Goal: Share content: Share content

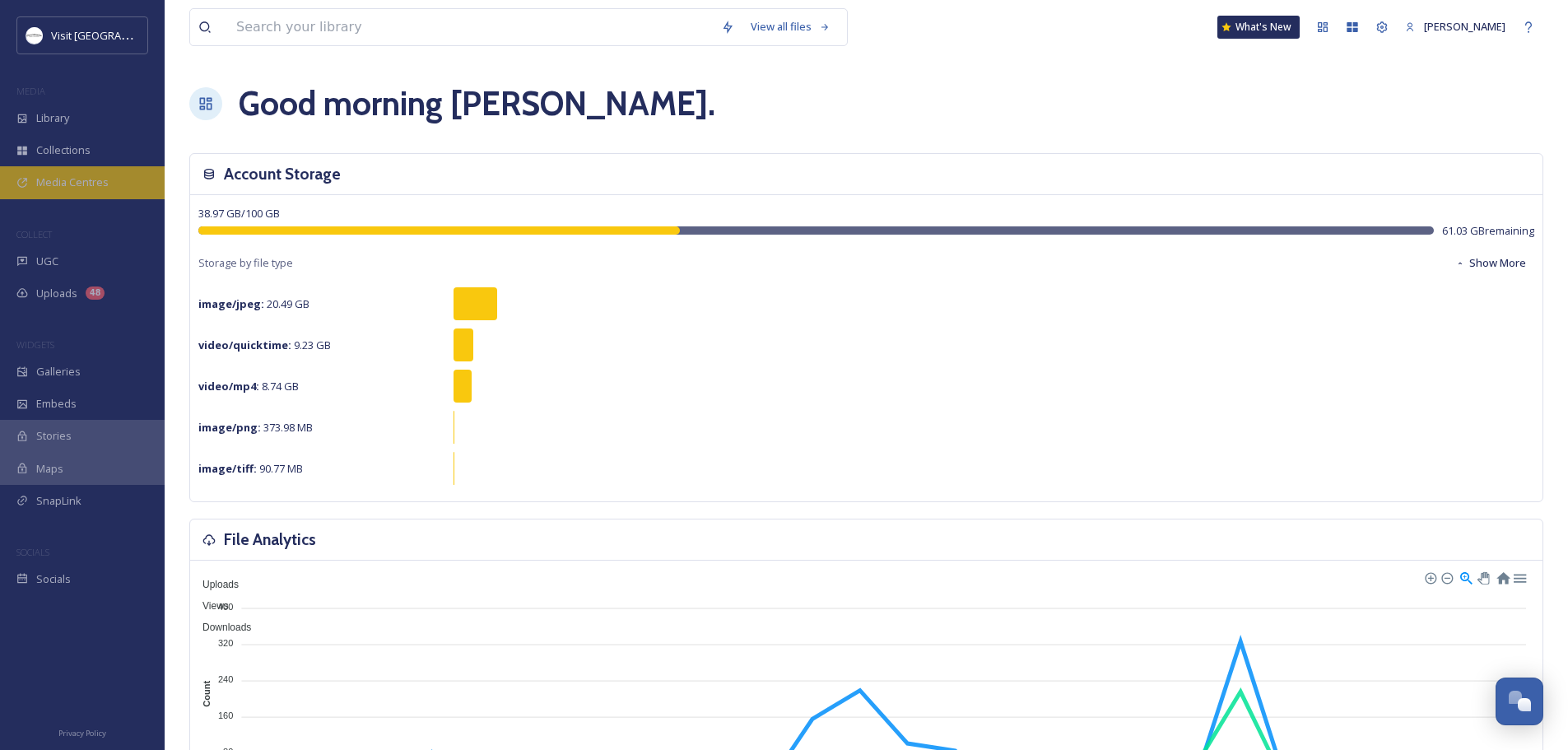
click at [65, 178] on span "Media Centres" at bounding box center [72, 182] width 72 height 15
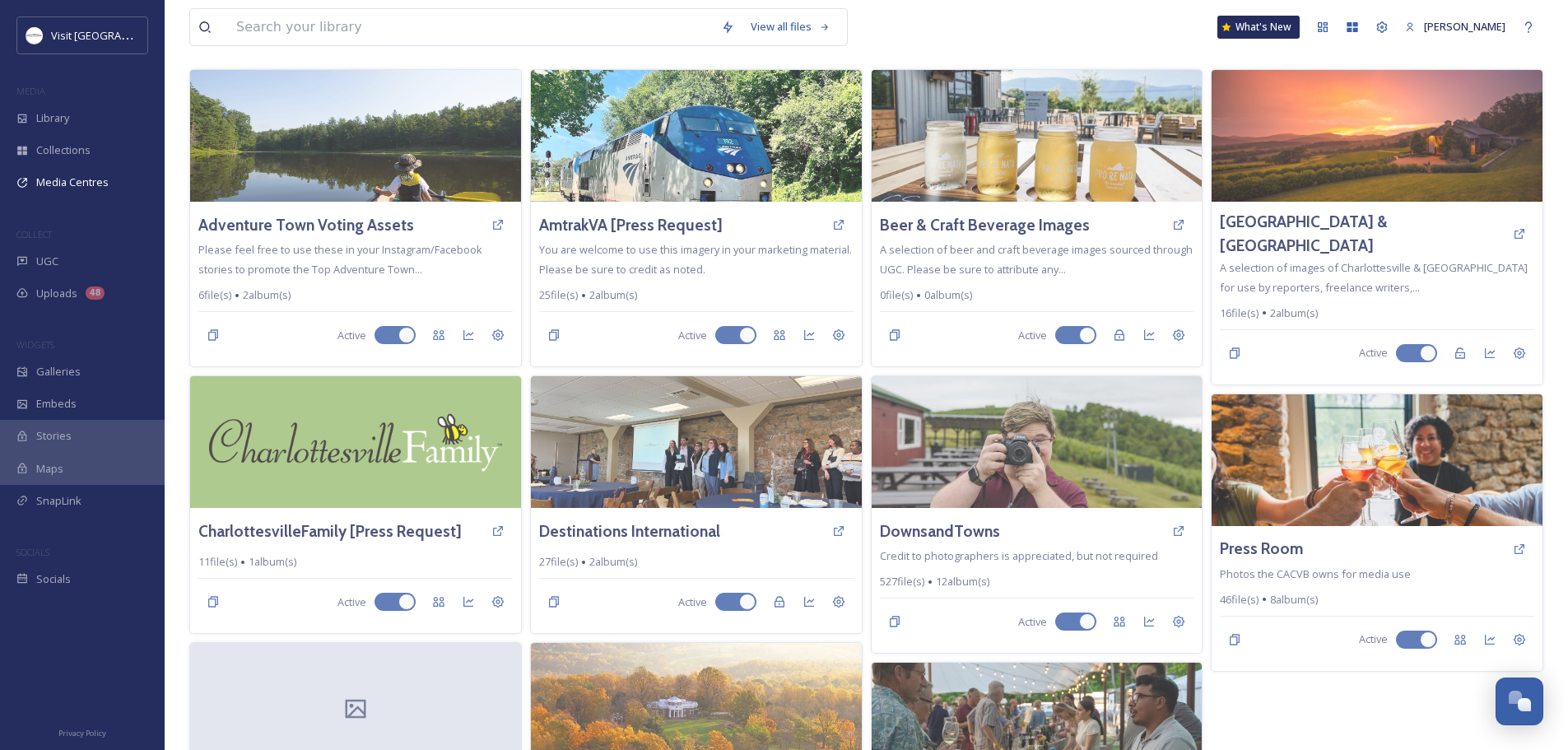
scroll to position [165, 0]
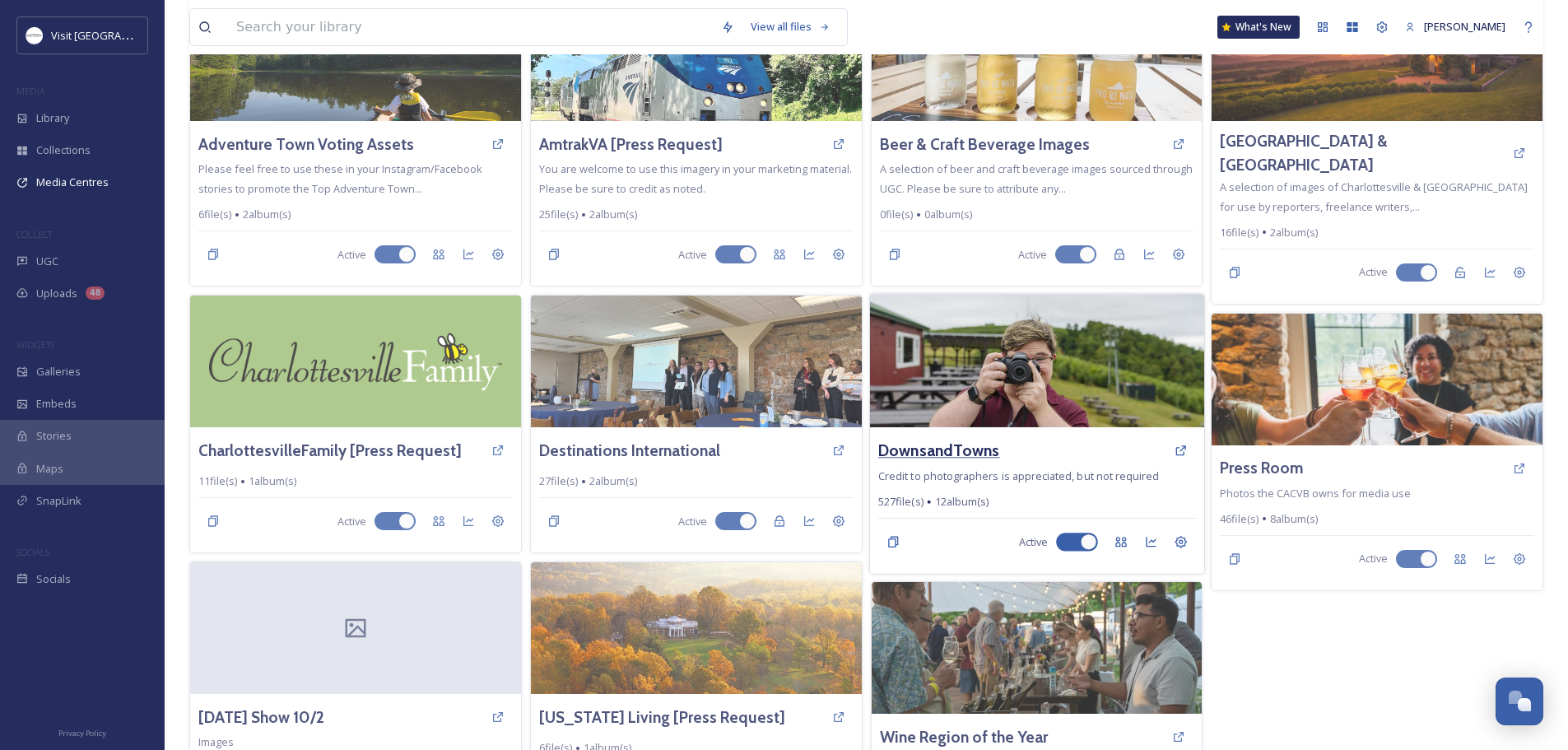
click at [935, 450] on h3 "DownsandTowns" at bounding box center [939, 451] width 121 height 24
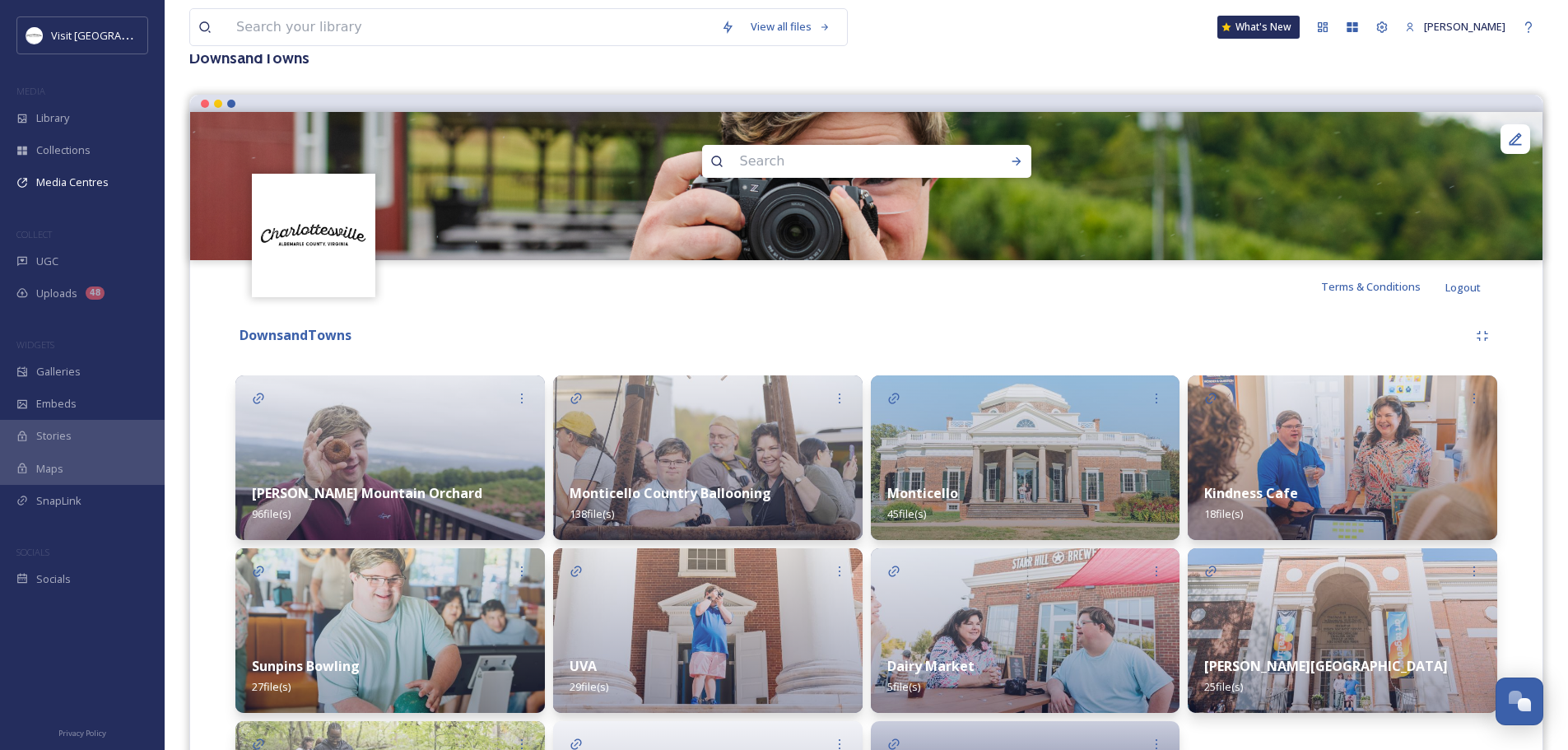
scroll to position [247, 0]
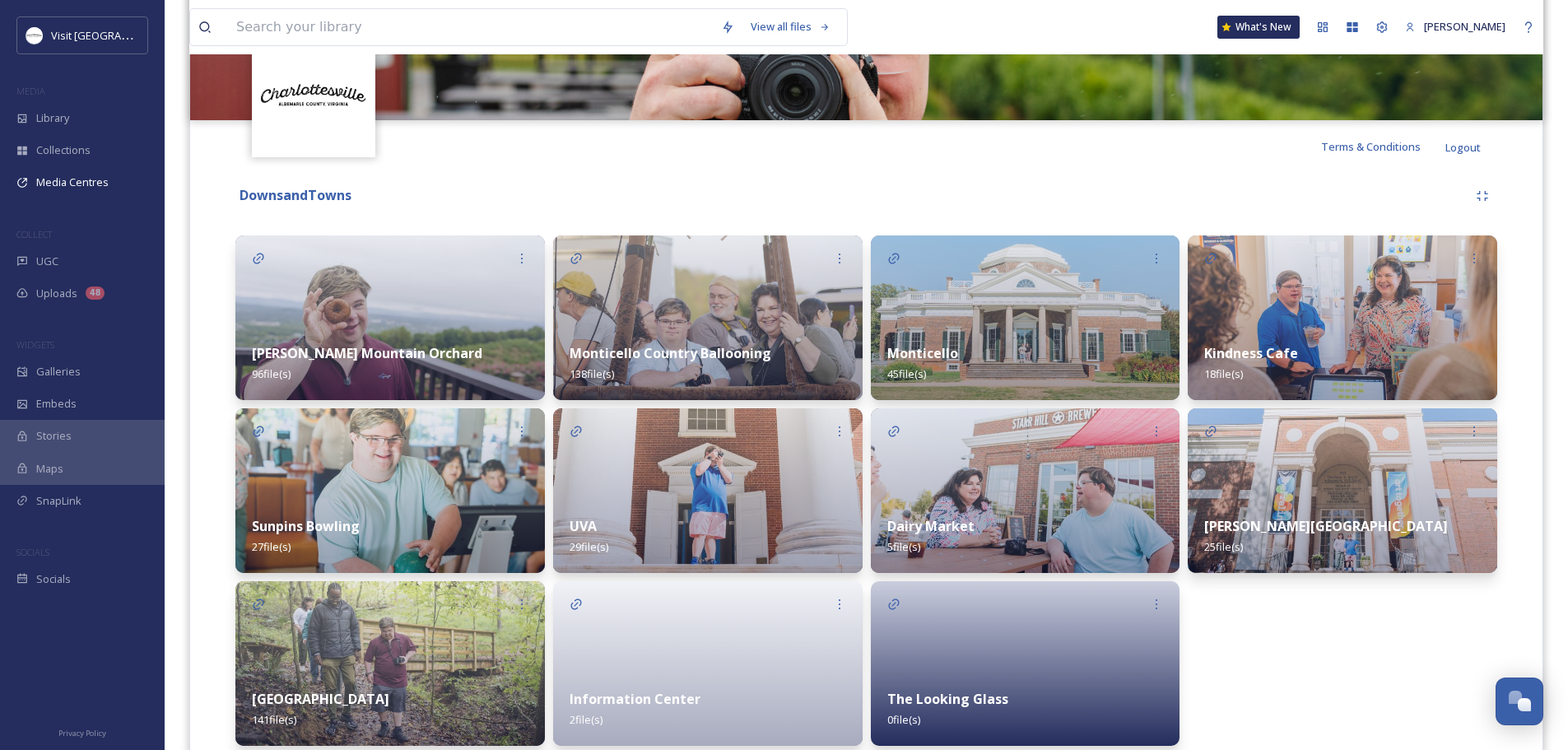
drag, startPoint x: 1367, startPoint y: 343, endPoint x: 1356, endPoint y: 355, distance: 16.3
click at [1367, 344] on div "Kindness Cafe 18 file(s)" at bounding box center [1343, 364] width 310 height 73
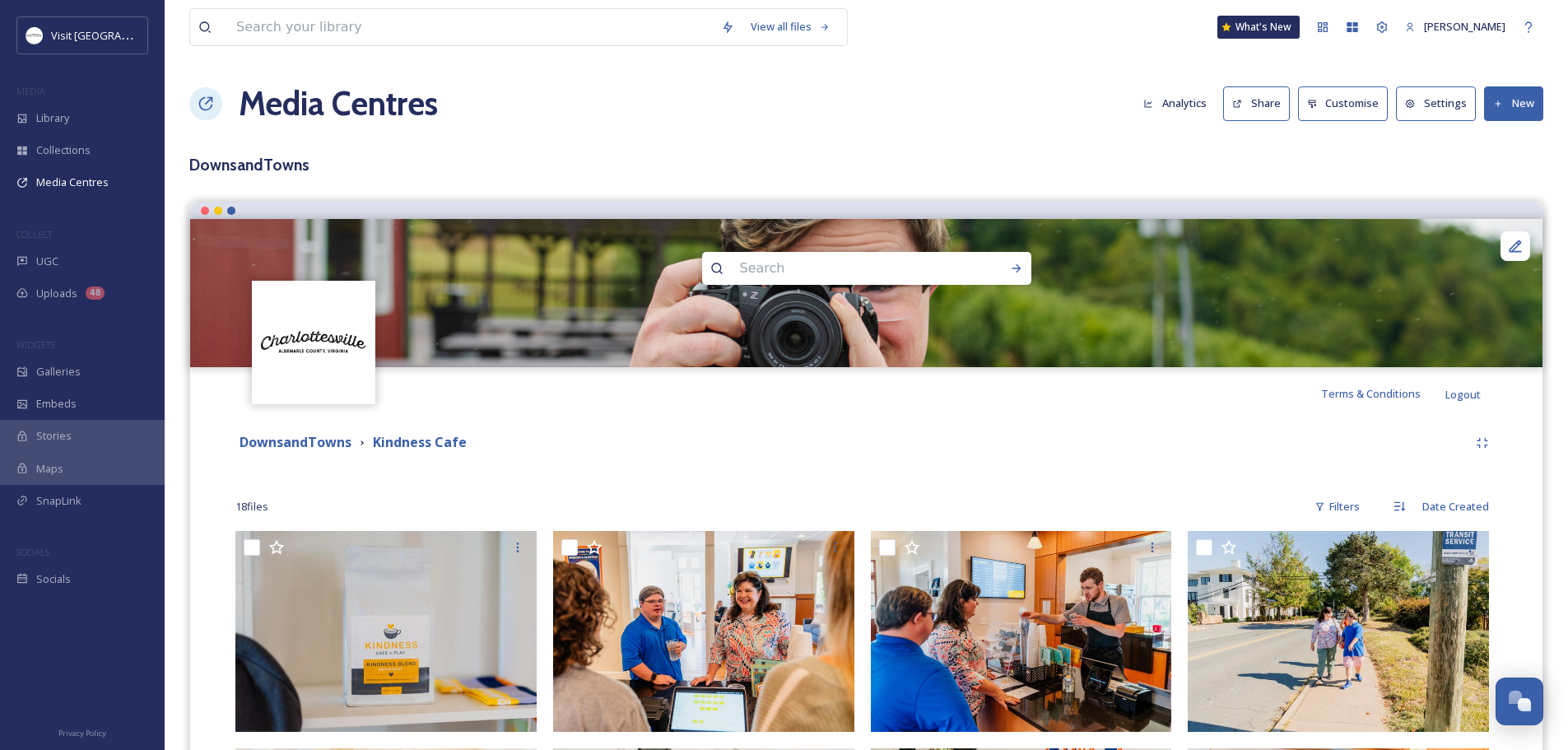
click at [1265, 106] on button "Share" at bounding box center [1256, 103] width 66 height 34
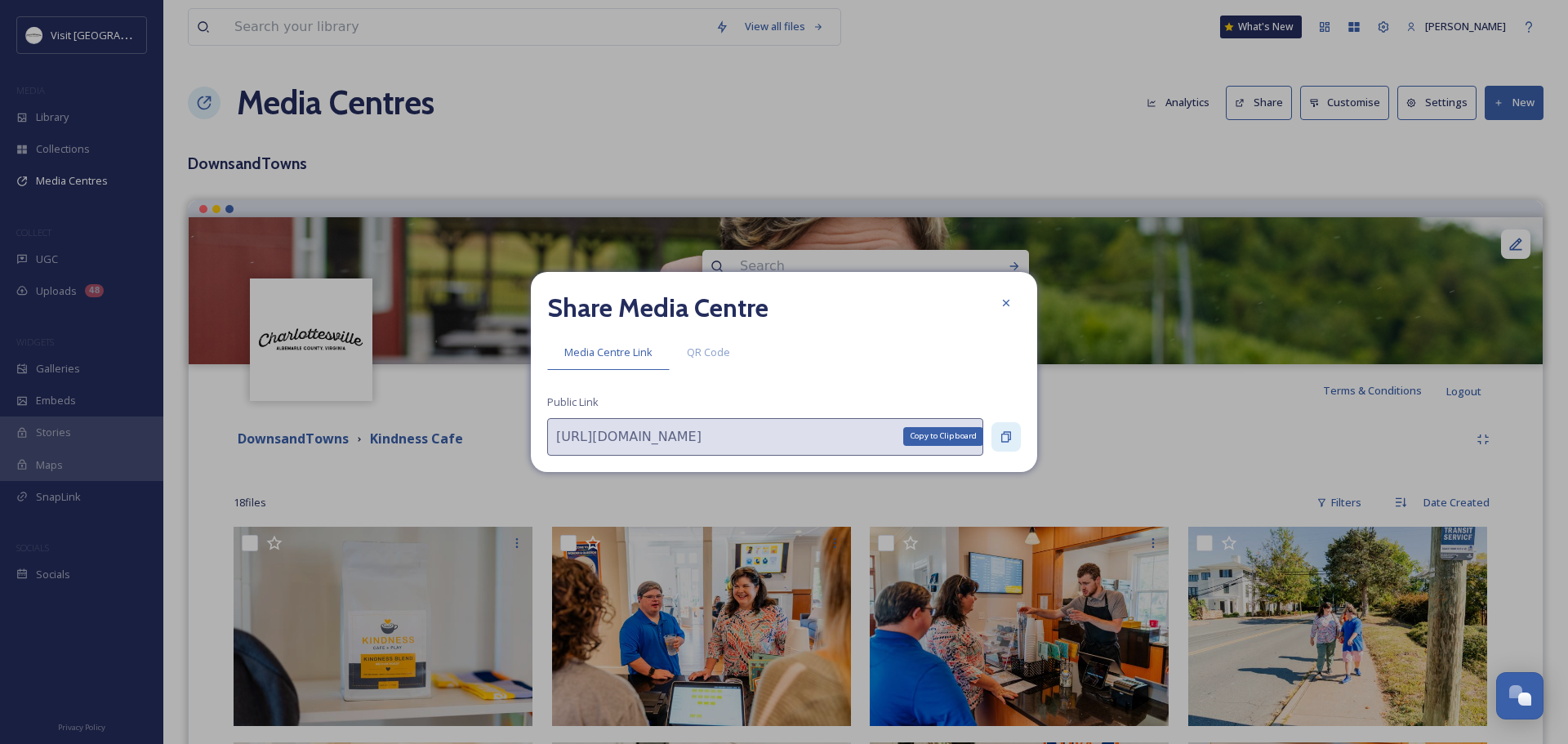
click at [1003, 441] on icon at bounding box center [1006, 437] width 13 height 13
click at [1010, 296] on div at bounding box center [1006, 303] width 30 height 30
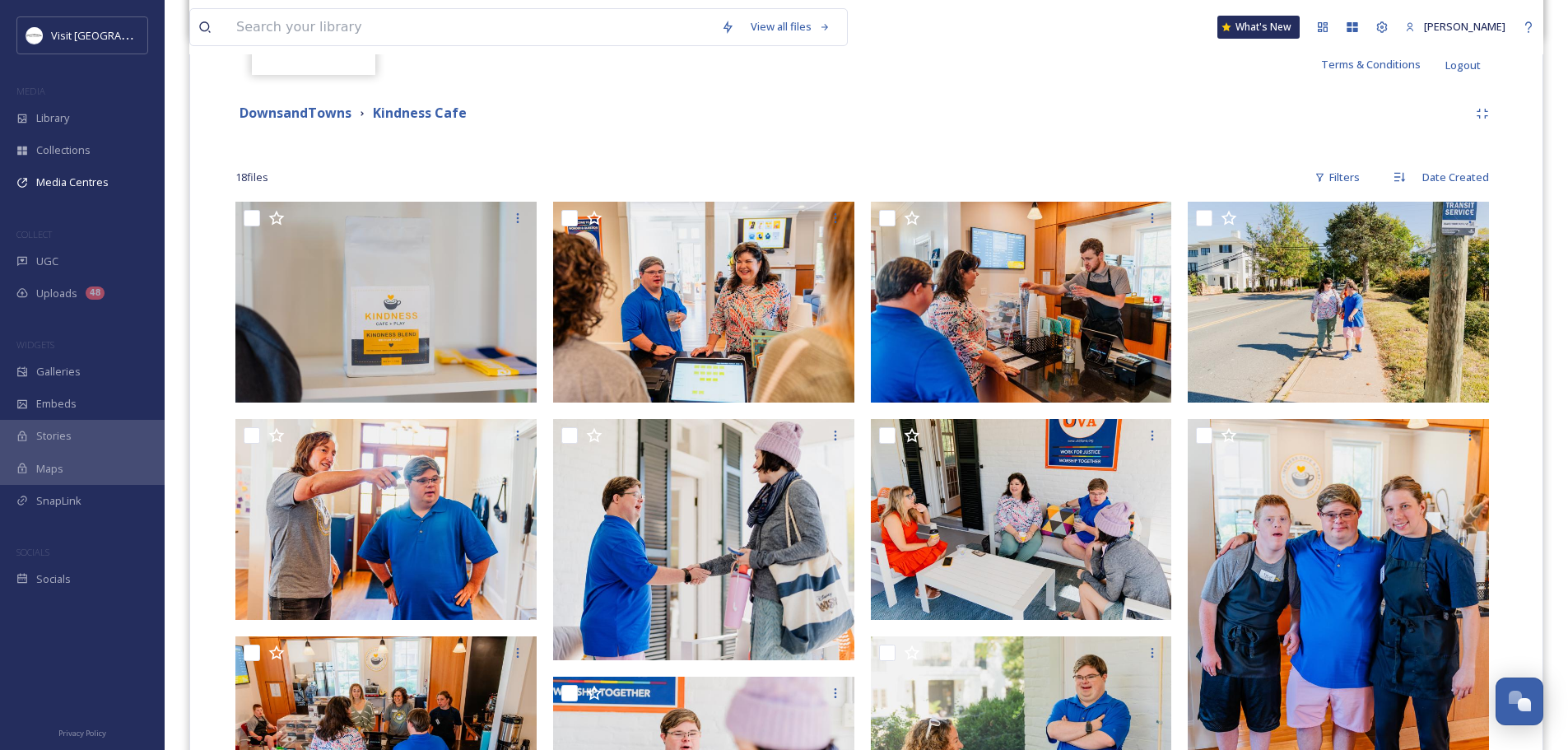
scroll to position [659, 0]
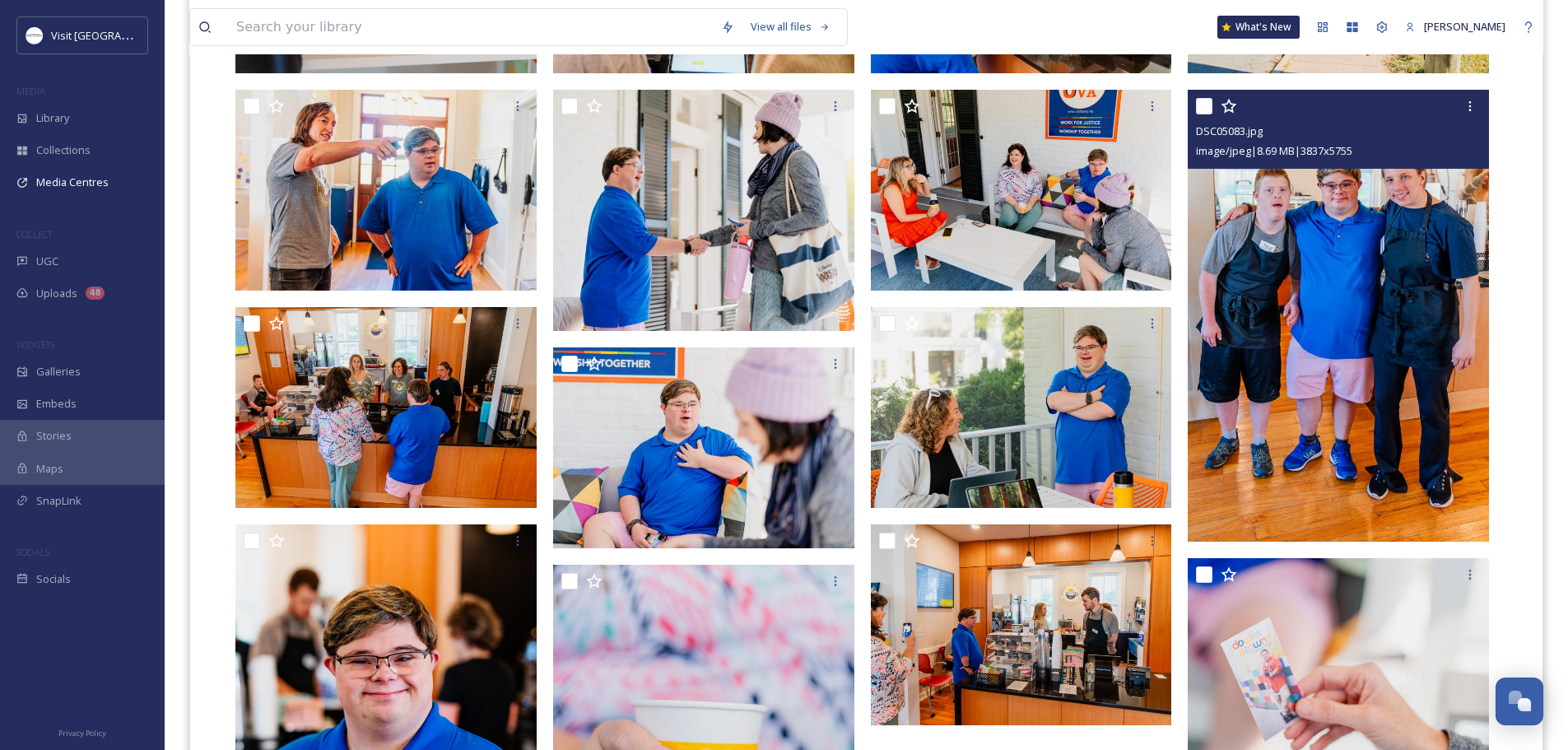
click at [1363, 280] on img at bounding box center [1338, 316] width 301 height 453
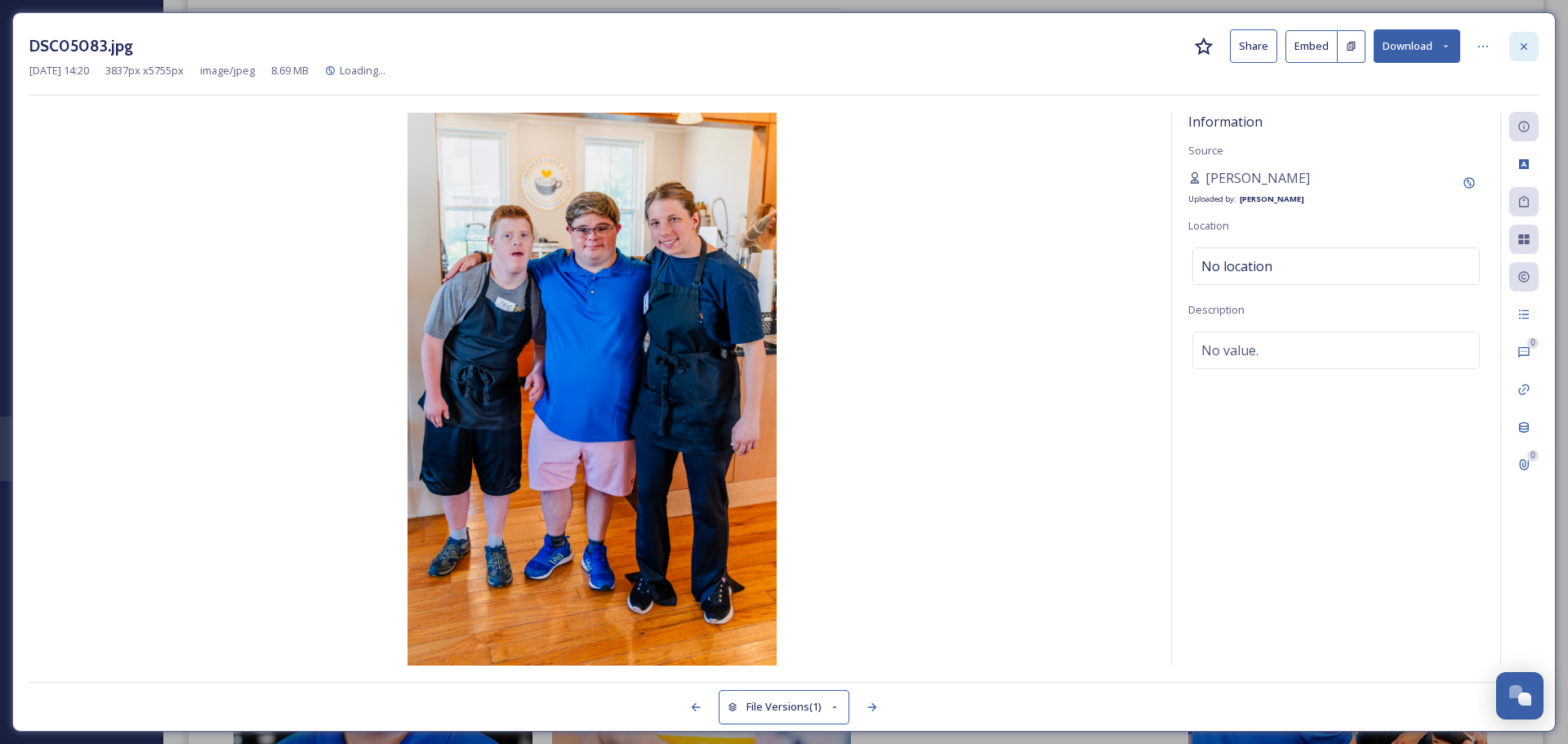
click at [1525, 46] on icon at bounding box center [1524, 45] width 7 height 7
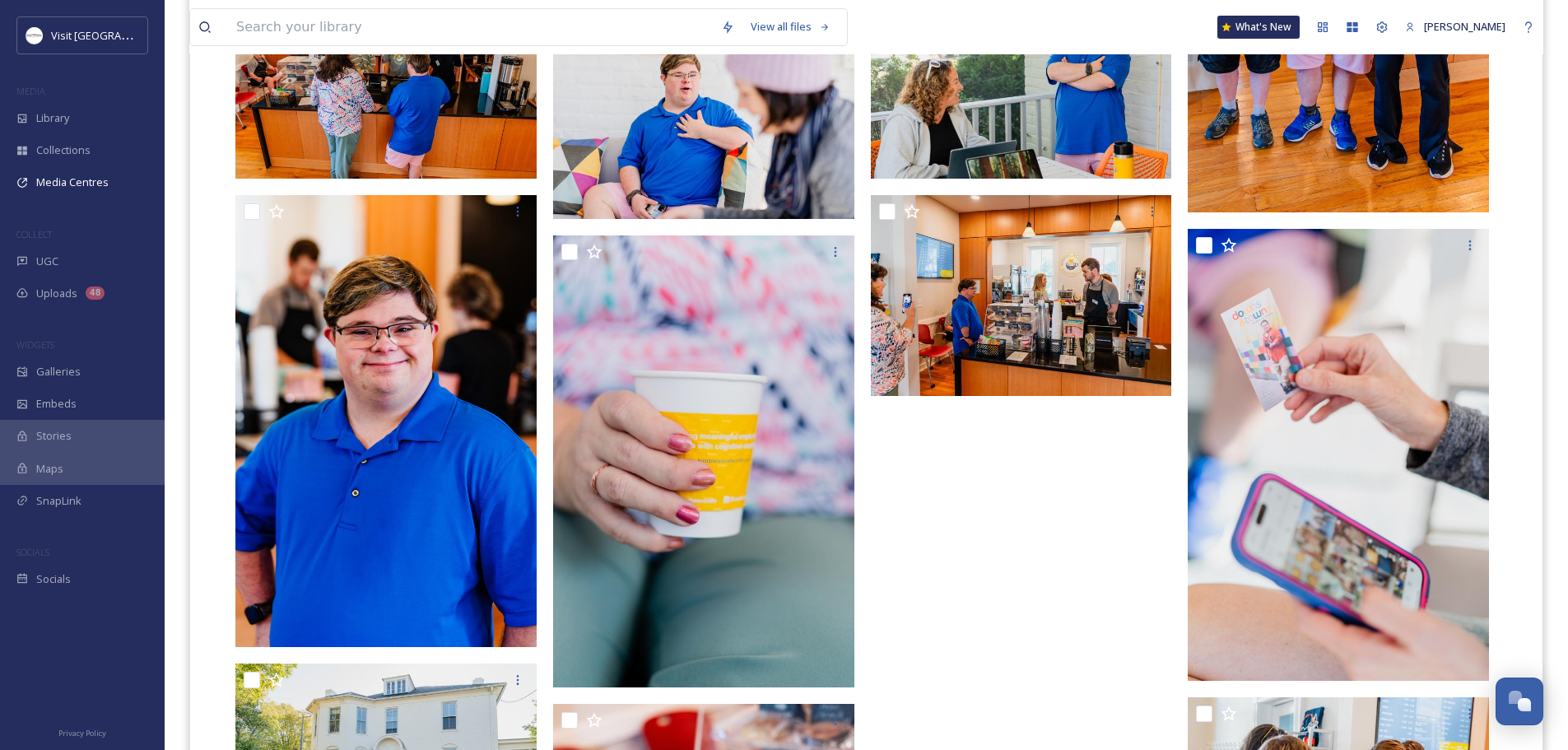
scroll to position [1071, 0]
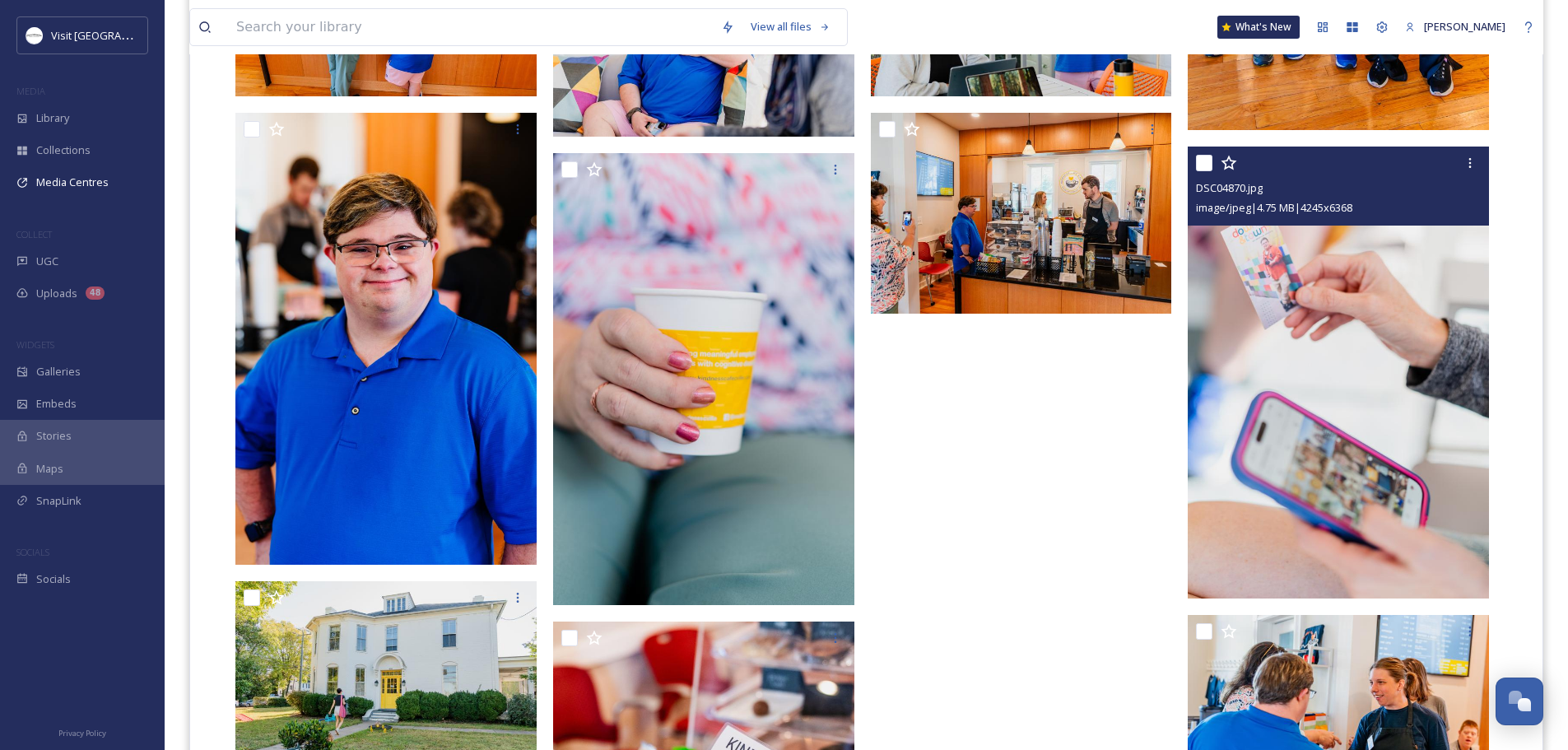
click at [1261, 334] on img at bounding box center [1338, 373] width 301 height 453
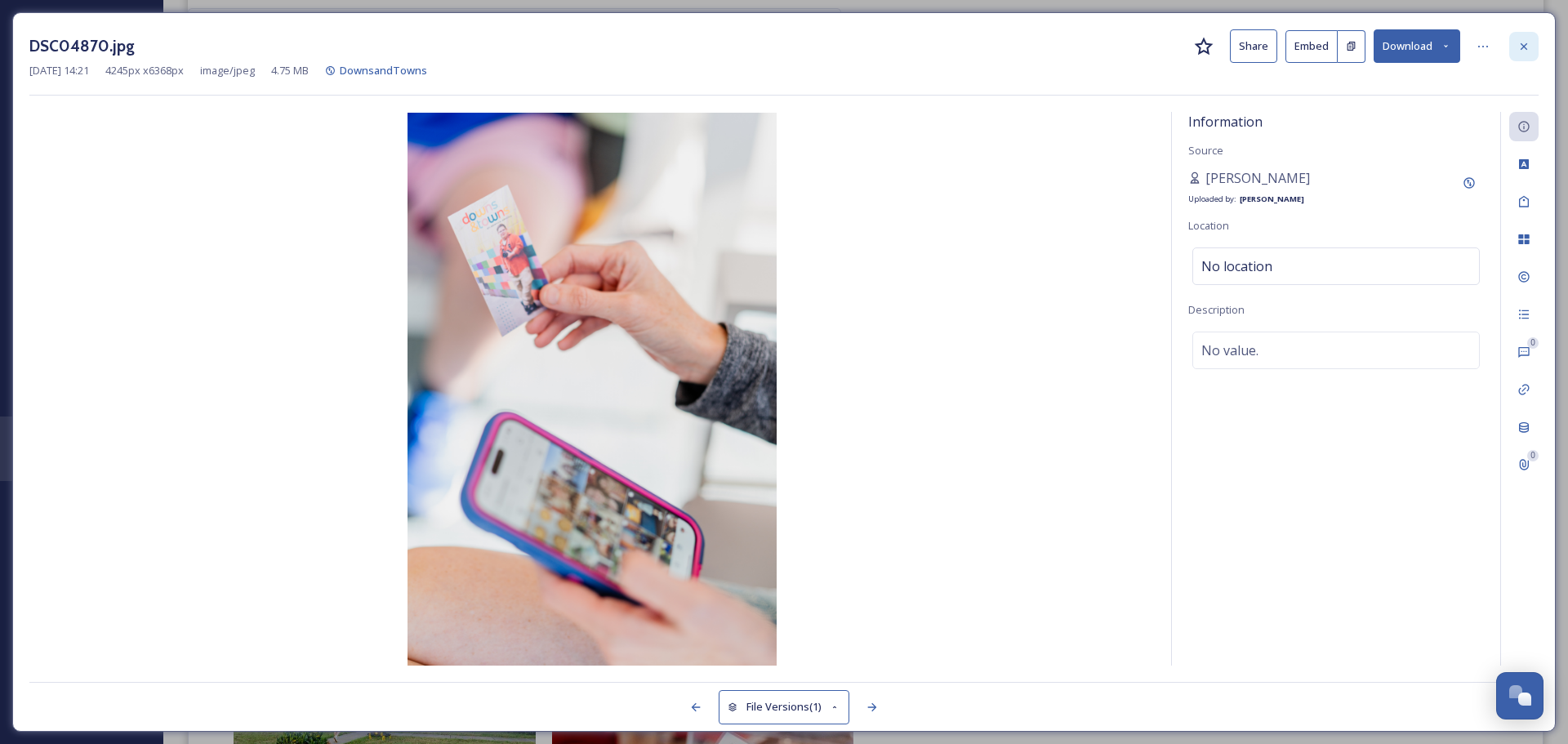
click at [1532, 35] on div at bounding box center [1524, 46] width 30 height 30
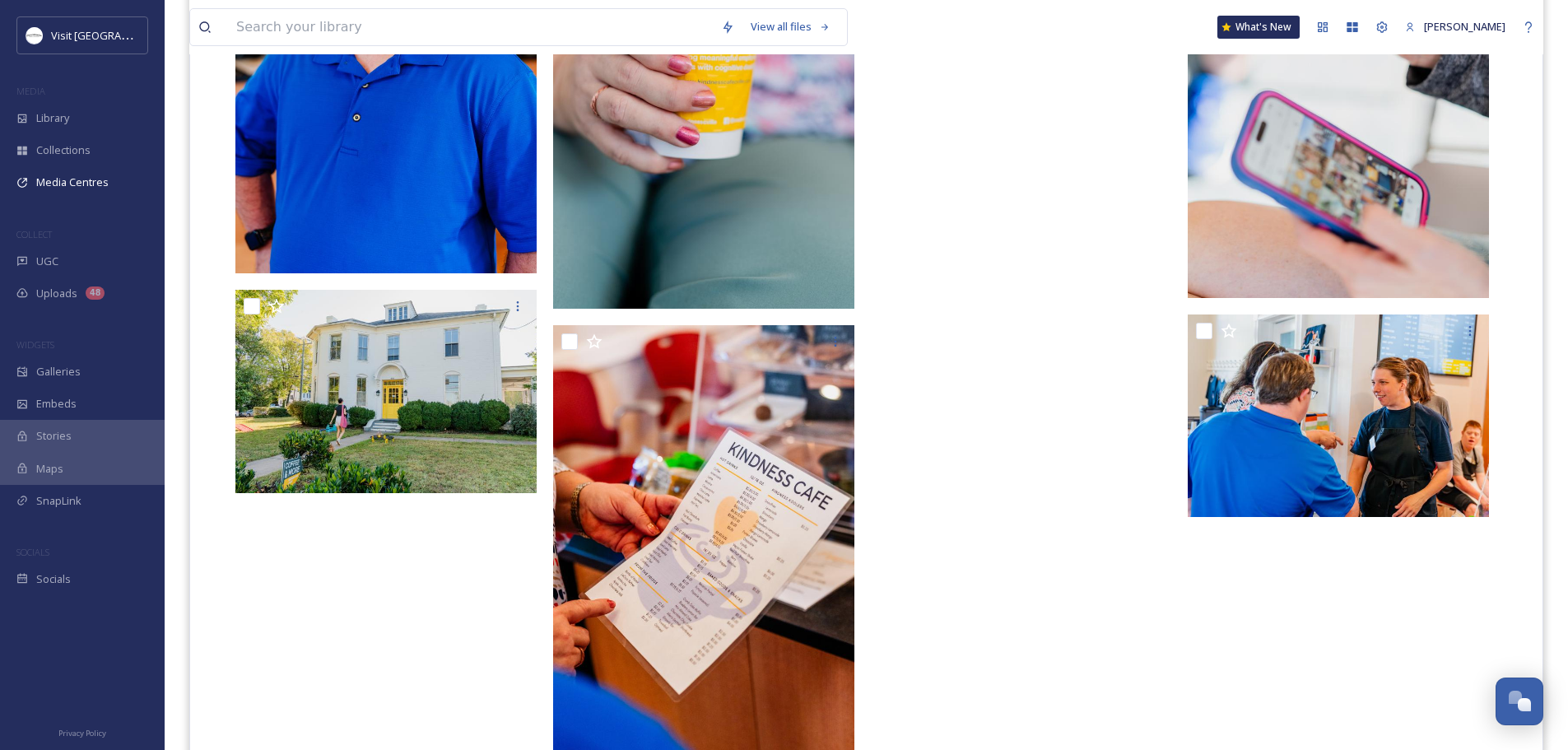
scroll to position [1400, 0]
